Goal: Book appointment/travel/reservation

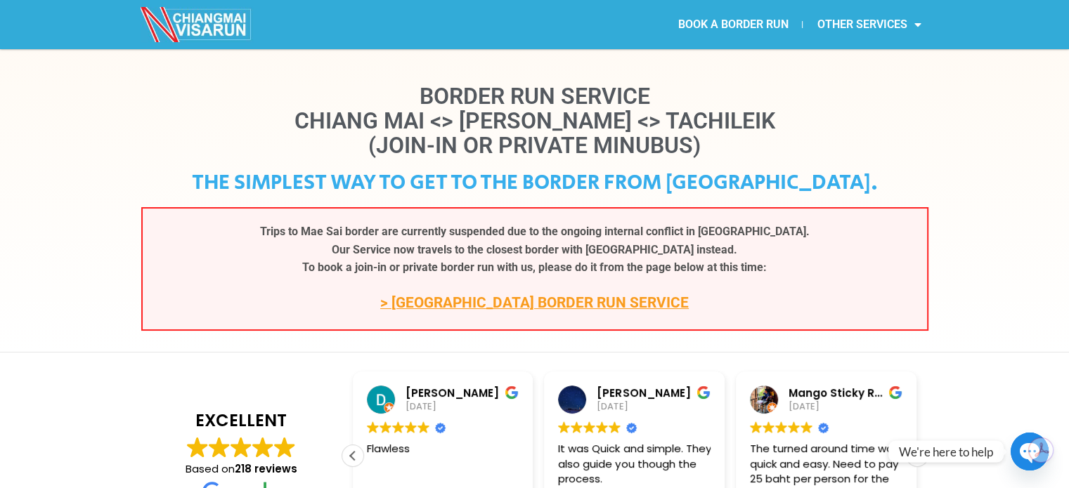
click at [492, 305] on link "> CHIANG KHONG BORDER RUN SERVICE" at bounding box center [534, 302] width 308 height 17
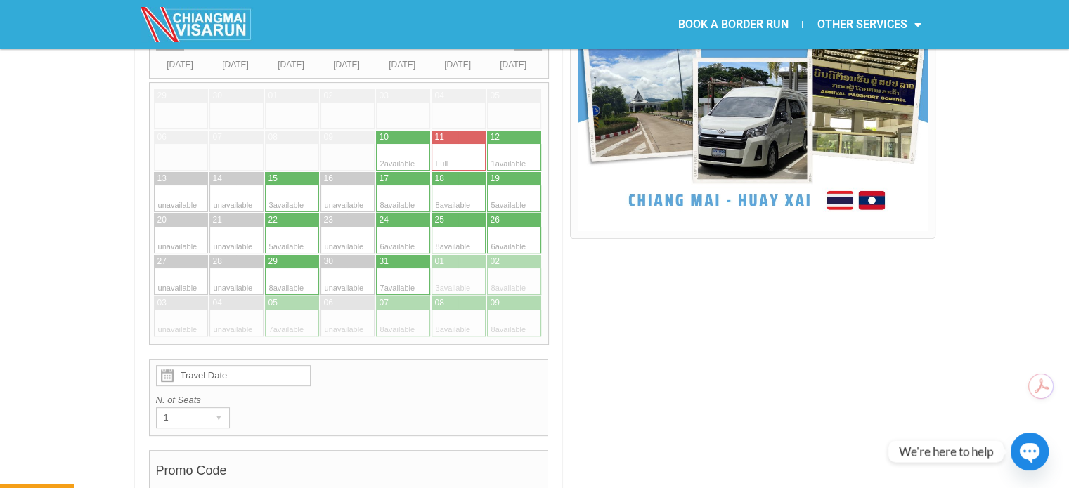
scroll to position [357, 0]
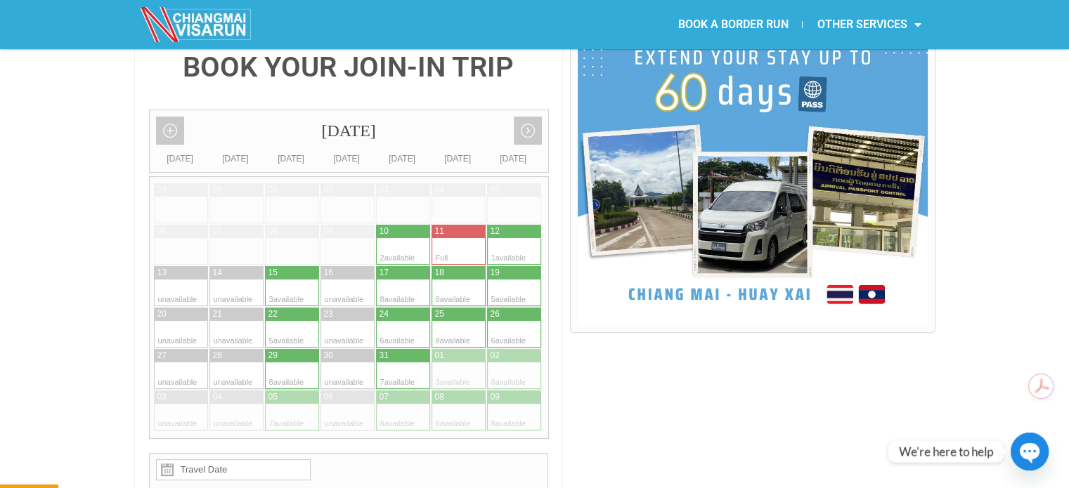
click at [309, 280] on div at bounding box center [305, 293] width 27 height 27
type input "[DATE]"
radio input "true"
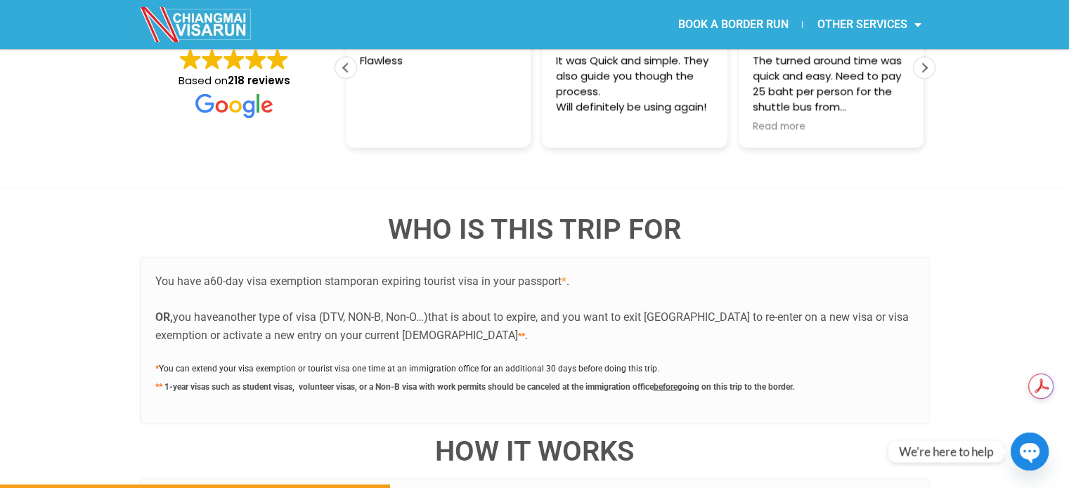
scroll to position [2516, 0]
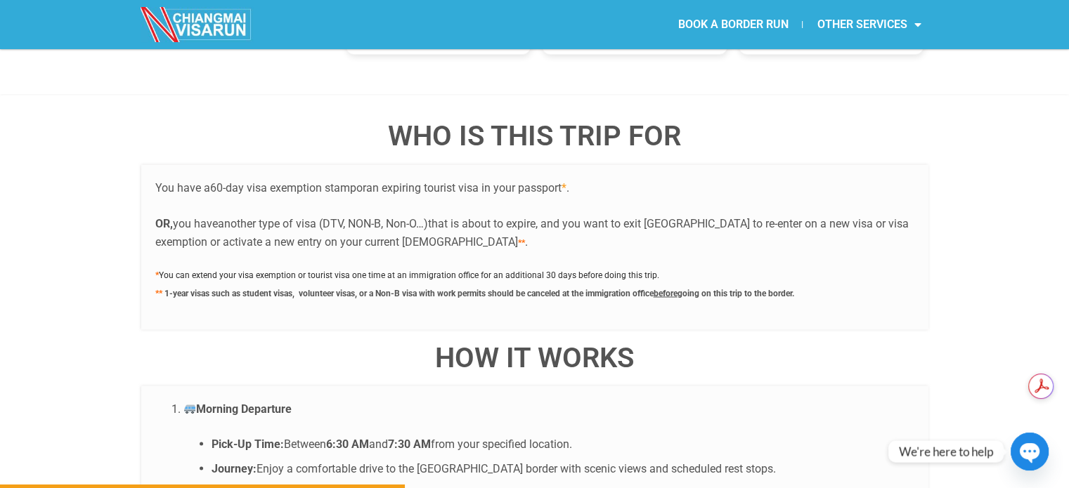
drag, startPoint x: 188, startPoint y: 252, endPoint x: 332, endPoint y: 253, distance: 144.0
click at [332, 288] on span "1-year visas such as student visas, volunteer visas, or a Non-B visa with work …" at bounding box center [408, 293] width 489 height 10
click at [412, 288] on span "1-year visas such as student visas, volunteer visas, or a Non-B visa with work …" at bounding box center [408, 293] width 489 height 10
drag, startPoint x: 665, startPoint y: 252, endPoint x: 729, endPoint y: 259, distance: 64.3
click at [729, 265] on p "* You can extend your visa exemption or tourist visa one time at an immigration…" at bounding box center [534, 283] width 759 height 36
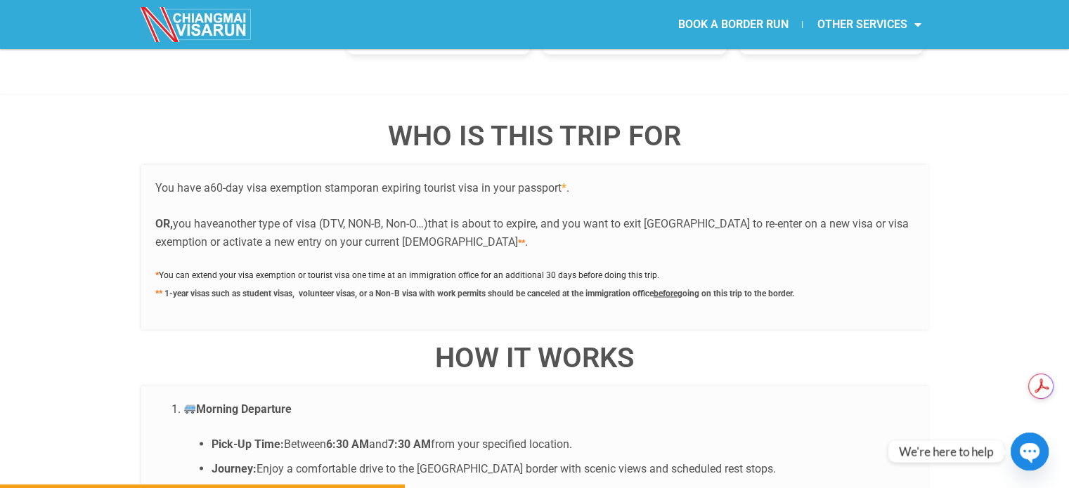
click at [843, 270] on div "You have a 60-day visa exemption stamp or an expiring tourist visa in your pass…" at bounding box center [534, 246] width 787 height 165
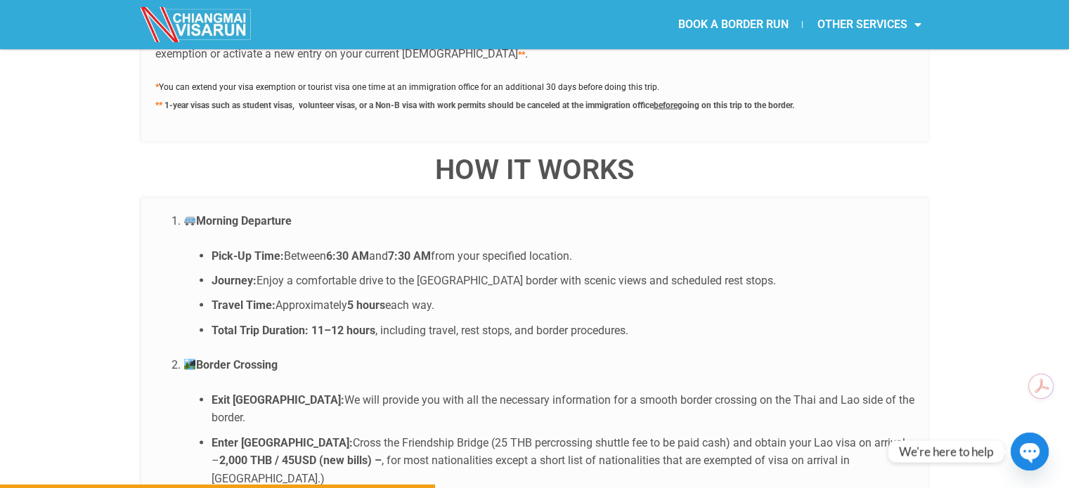
scroll to position [2797, 0]
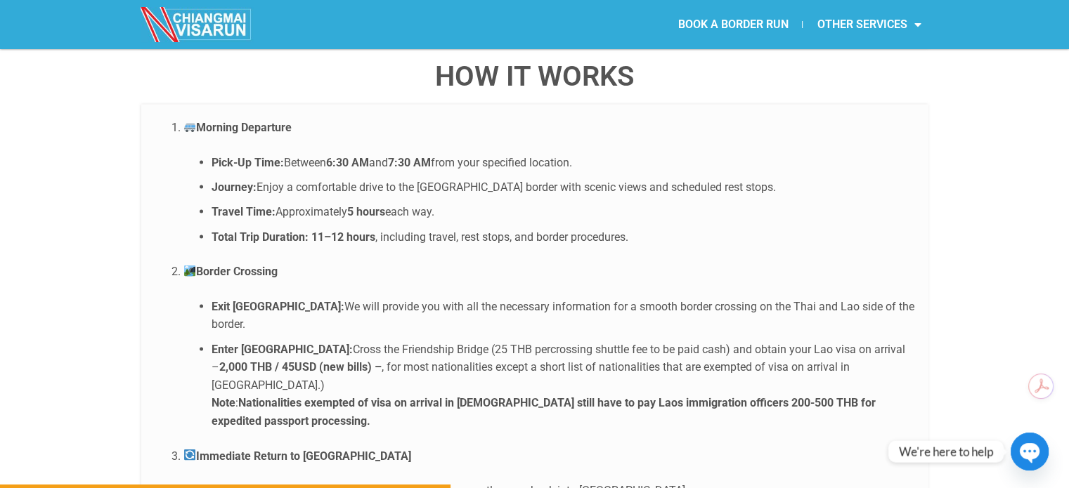
click at [460, 364] on ol "Morning Departure Pick-Up Time: Between 6:30 AM and 7:30 AM from your specified…" at bounding box center [534, 369] width 759 height 500
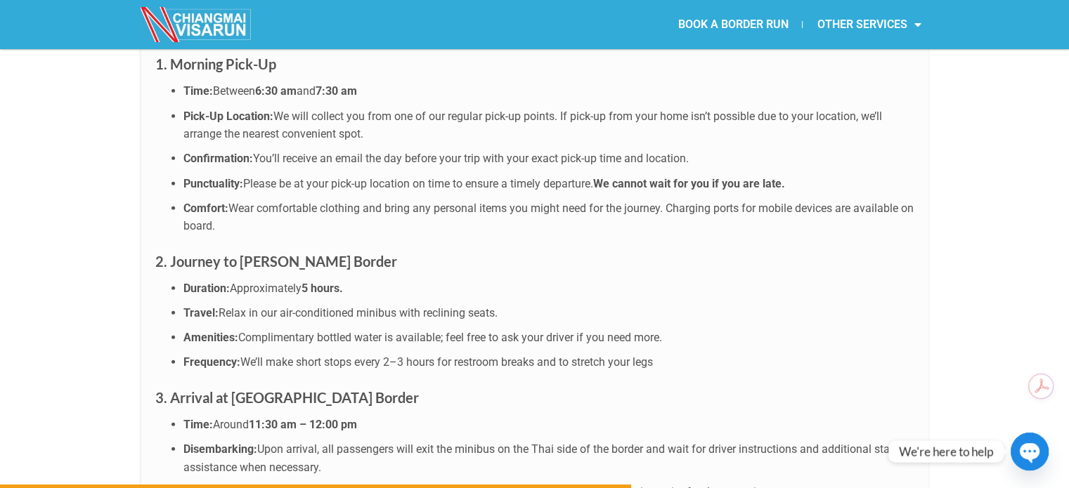
scroll to position [3921, 0]
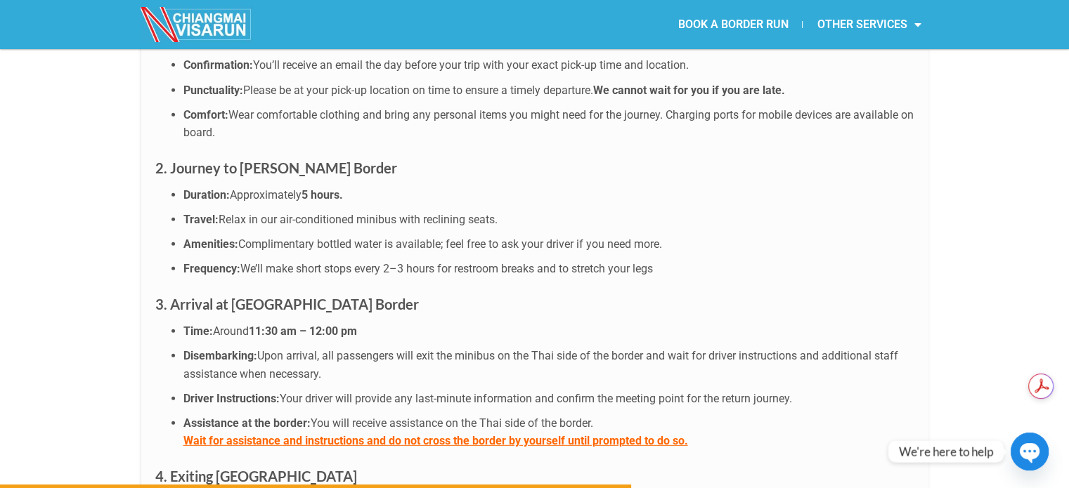
click at [17, 144] on div "WHO IS THIS TRIP FOR You have a 60-day visa exemption stamp or an expiring tour…" at bounding box center [534, 201] width 1069 height 3025
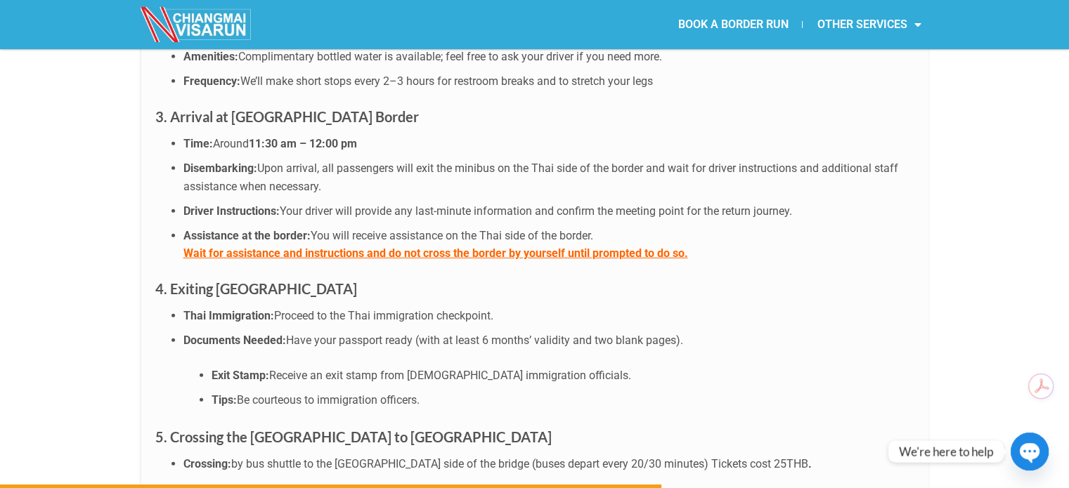
scroll to position [4202, 0]
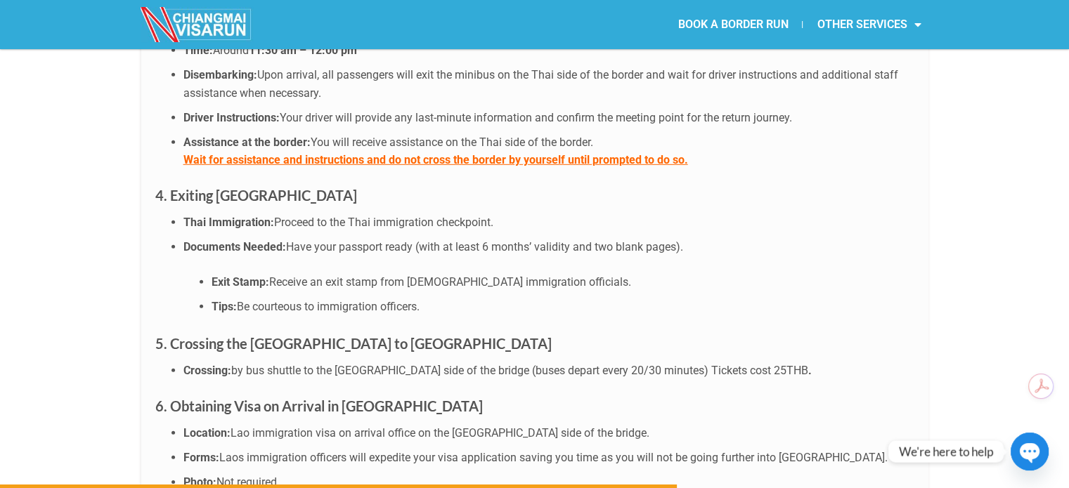
click at [209, 214] on li "Thai Immigration: Proceed to the Thai immigration checkpoint." at bounding box center [548, 223] width 731 height 18
click at [207, 216] on strong "Thai Immigration:" at bounding box center [228, 222] width 91 height 13
click at [213, 240] on strong "Documents Needed:" at bounding box center [234, 246] width 103 height 13
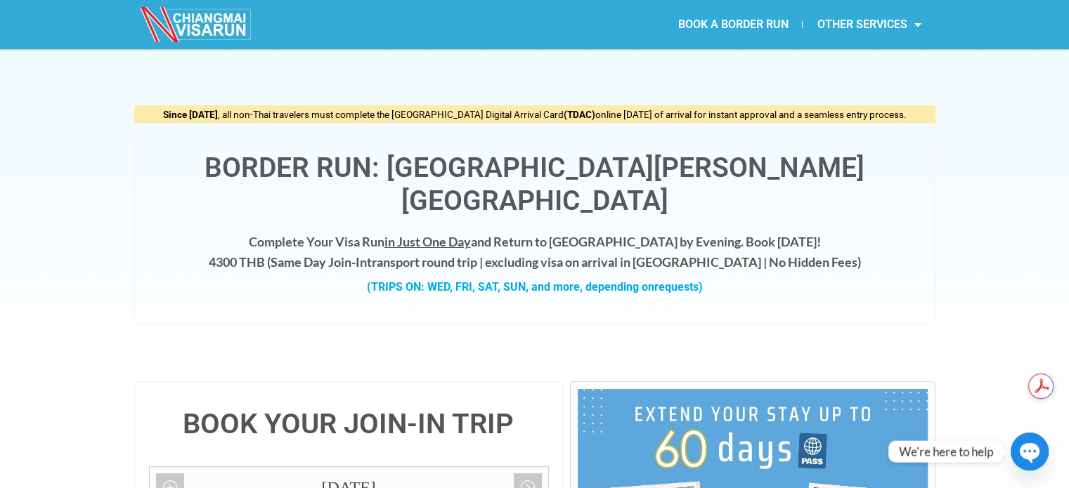
scroll to position [374, 0]
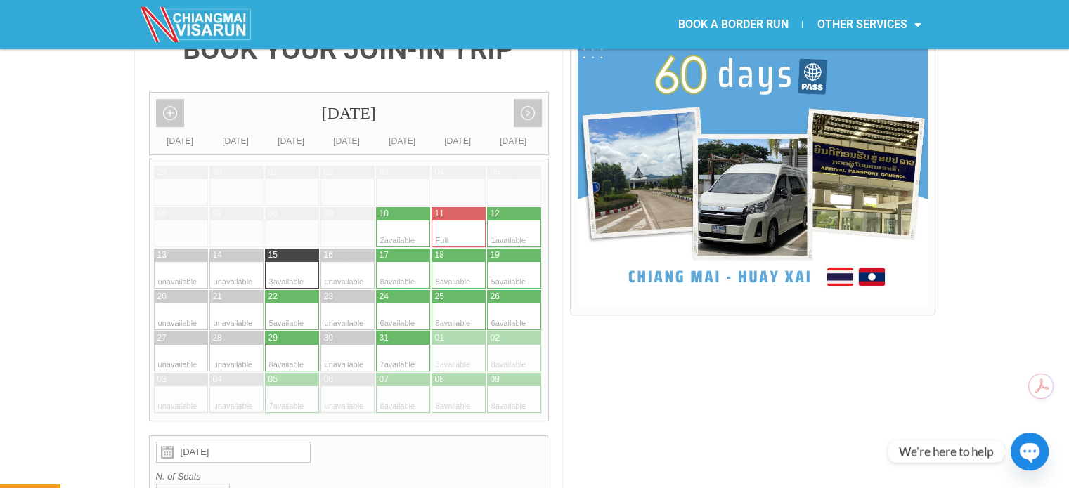
click at [227, 262] on div at bounding box center [222, 275] width 27 height 27
click at [507, 262] on div at bounding box center [500, 275] width 27 height 27
type input "[DATE]"
radio input "true"
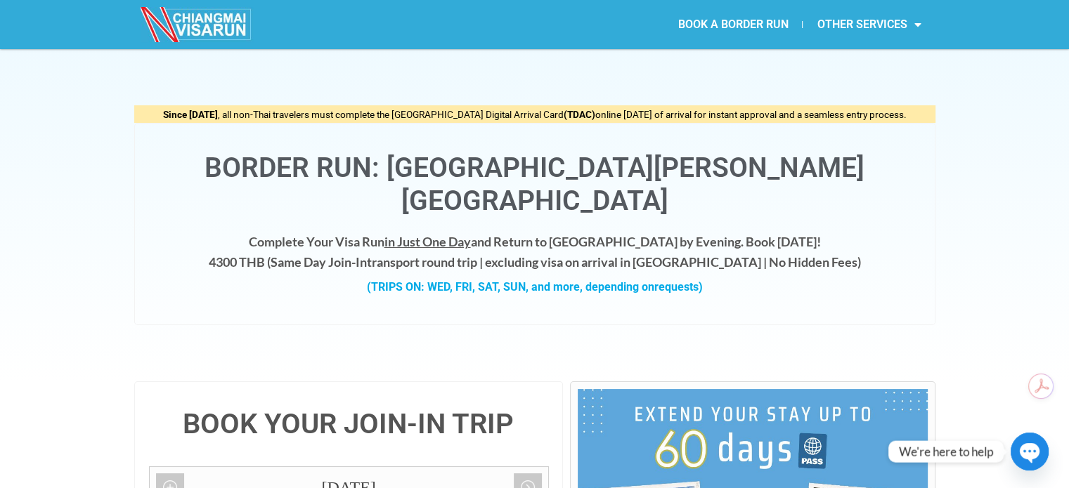
scroll to position [93, 0]
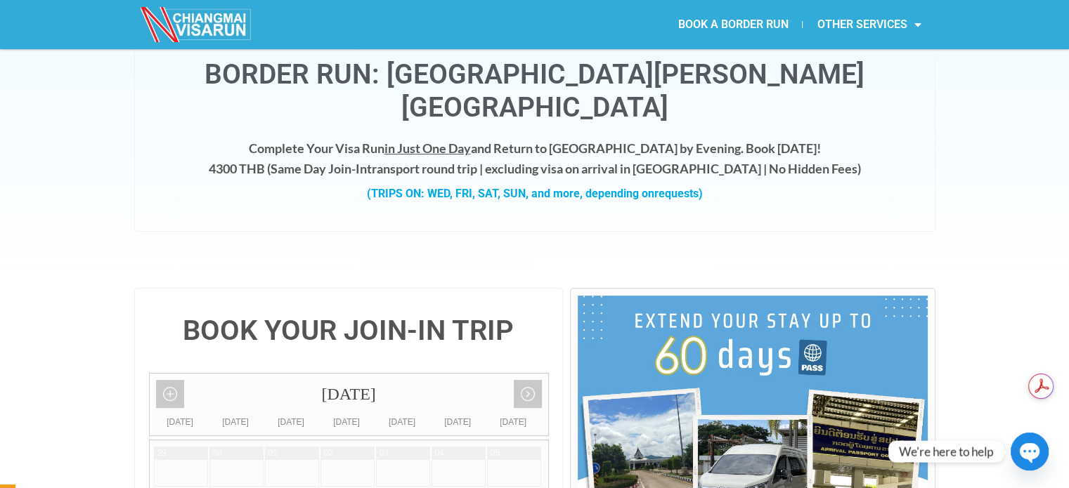
click at [977, 214] on div "Since [DATE] , all non-Thai travelers must complete the [GEOGRAPHIC_DATA] Digit…" at bounding box center [534, 122] width 1069 height 332
click at [922, 27] on link "OTHER SERVICES" at bounding box center [868, 24] width 132 height 32
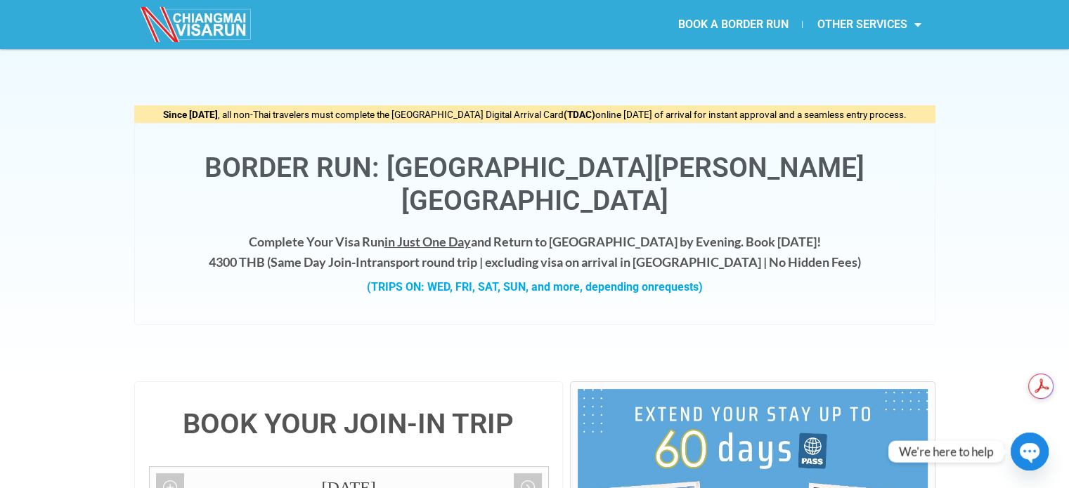
click at [968, 213] on div "Since [DATE] , all non-Thai travelers must complete the [GEOGRAPHIC_DATA] Digit…" at bounding box center [534, 215] width 1069 height 332
drag, startPoint x: 115, startPoint y: 84, endPoint x: 877, endPoint y: 311, distance: 794.9
click at [831, 329] on div "Since [DATE] , all non-Thai travelers must complete the [GEOGRAPHIC_DATA] Digit…" at bounding box center [534, 215] width 1069 height 332
click at [892, 294] on div "Since [DATE] , all non-Thai travelers must complete the [GEOGRAPHIC_DATA] Digit…" at bounding box center [534, 215] width 801 height 332
